Goal: Task Accomplishment & Management: Manage account settings

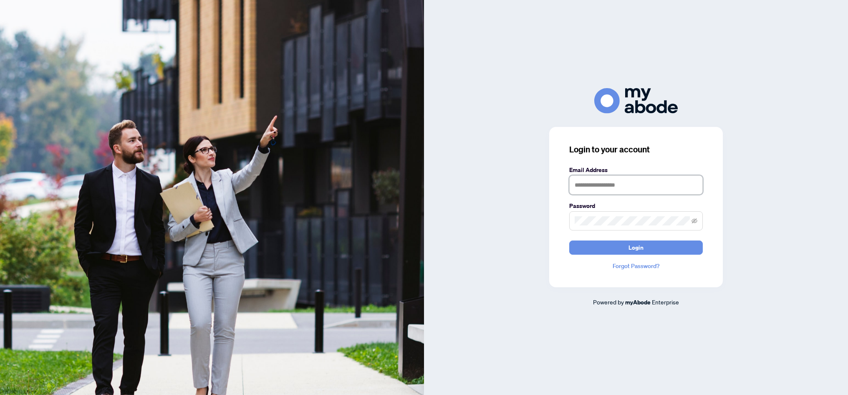
type input "**********"
click at [620, 248] on button "Login" at bounding box center [636, 247] width 134 height 14
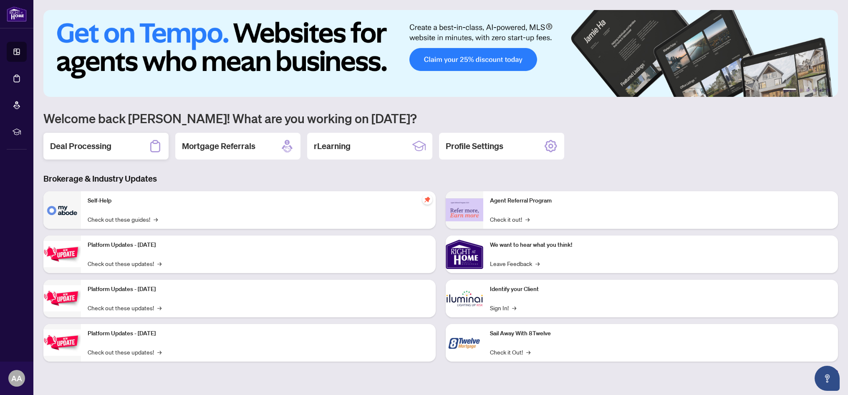
click at [124, 143] on div "Deal Processing" at bounding box center [105, 146] width 125 height 27
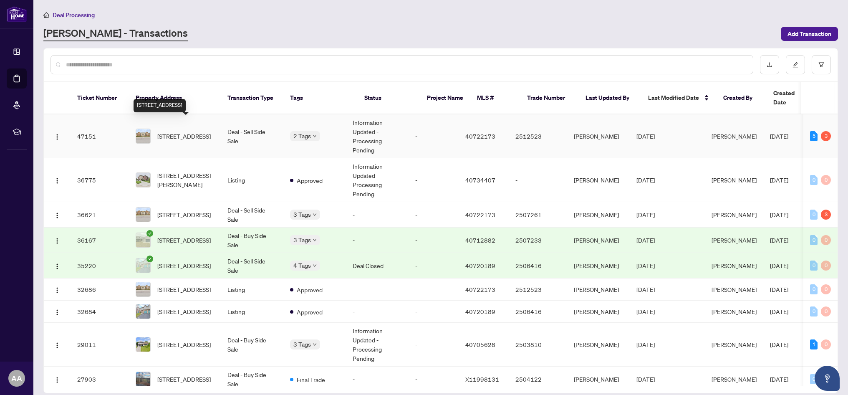
click at [185, 132] on span "402-4450 Fairview Street, Burlington, ON L7L 7K7, Canada" at bounding box center [183, 136] width 53 height 9
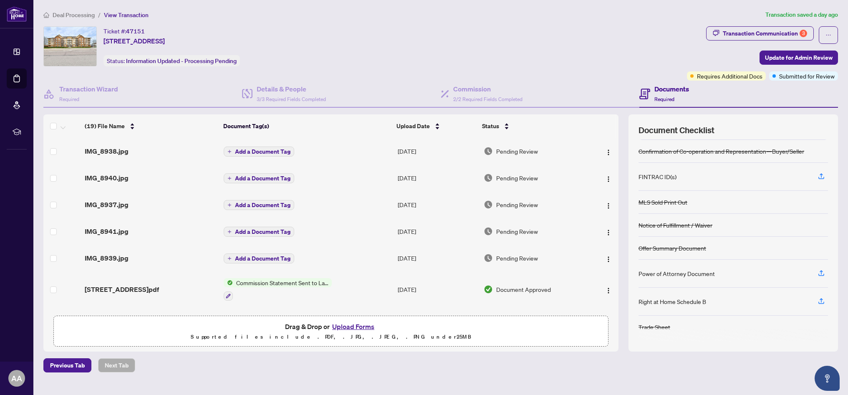
scroll to position [23, 0]
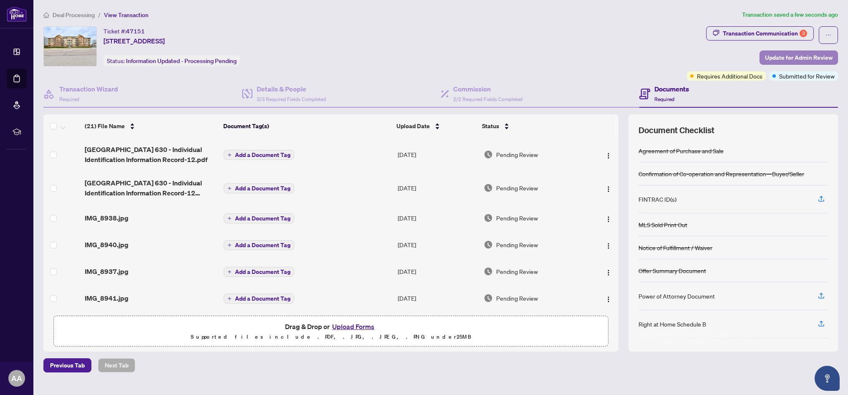
click at [802, 56] on span "Update for Admin Review" at bounding box center [799, 57] width 68 height 13
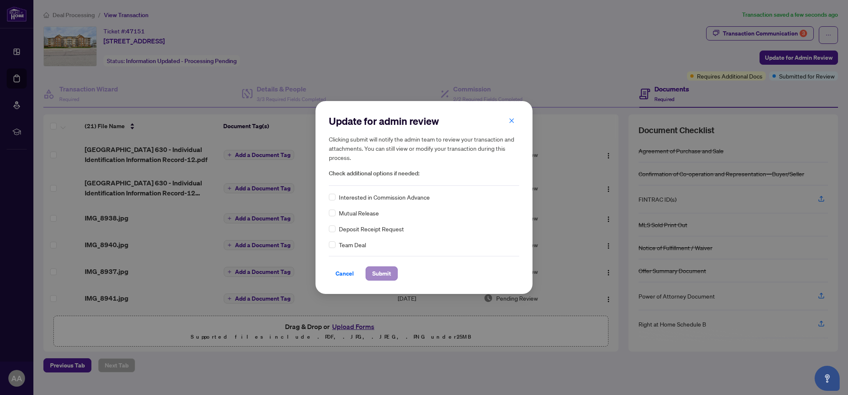
click at [382, 273] on span "Submit" at bounding box center [381, 273] width 19 height 13
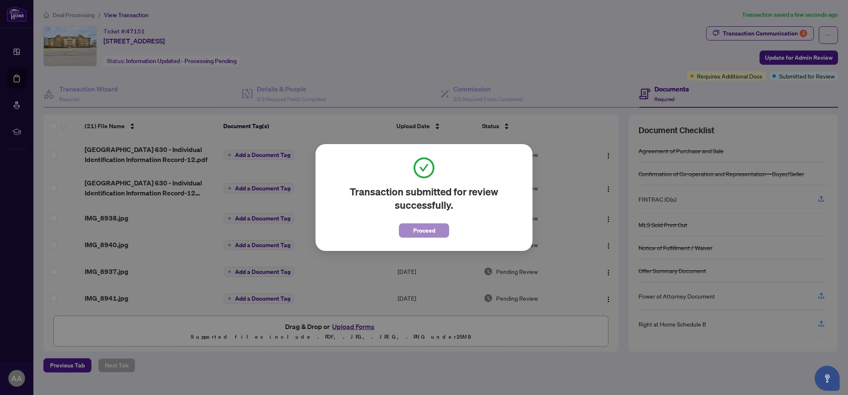
click at [423, 229] on span "Proceed" at bounding box center [424, 230] width 22 height 13
